Goal: Transaction & Acquisition: Purchase product/service

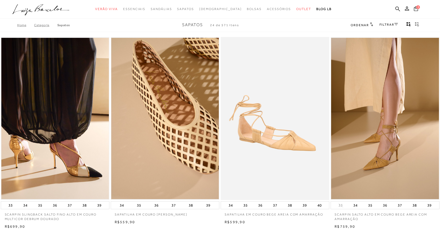
click at [418, 6] on span "3" at bounding box center [418, 7] width 4 height 4
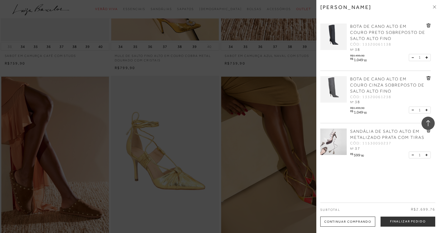
scroll to position [363, 0]
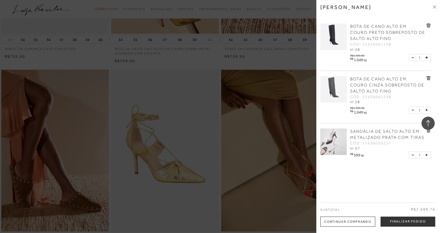
click at [338, 87] on img at bounding box center [333, 89] width 26 height 26
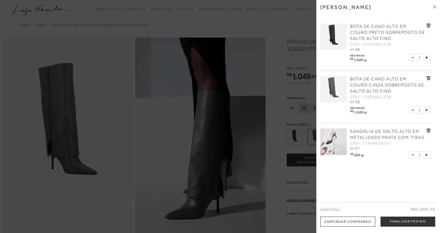
click at [297, 117] on div at bounding box center [220, 116] width 440 height 233
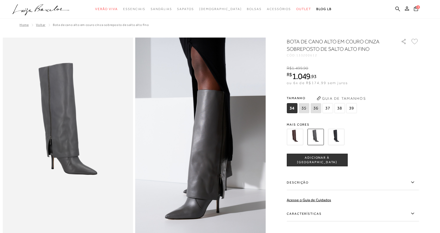
click at [300, 141] on img at bounding box center [295, 137] width 16 height 16
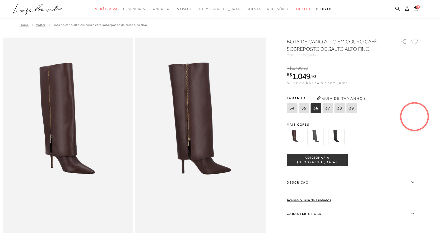
click at [418, 6] on span "3" at bounding box center [418, 7] width 4 height 4
